Goal: Transaction & Acquisition: Obtain resource

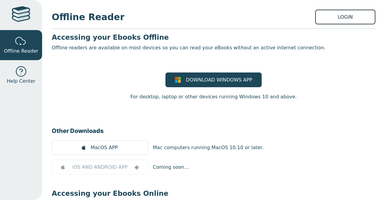
click at [341, 15] on link "LOGIN" at bounding box center [345, 17] width 60 height 15
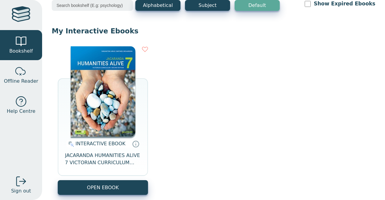
scroll to position [36, 0]
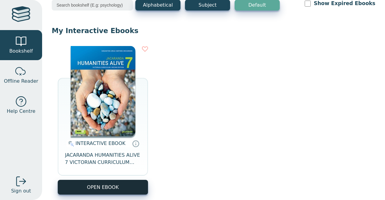
click at [99, 187] on button "OPEN EBOOK" at bounding box center [103, 187] width 90 height 15
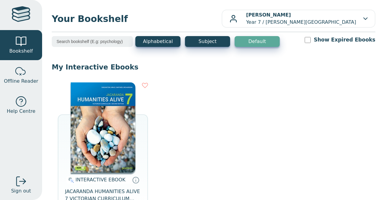
scroll to position [0, 0]
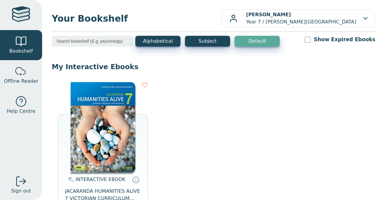
click at [104, 148] on img at bounding box center [103, 127] width 65 height 90
